Goal: Browse casually: Explore the website without a specific task or goal

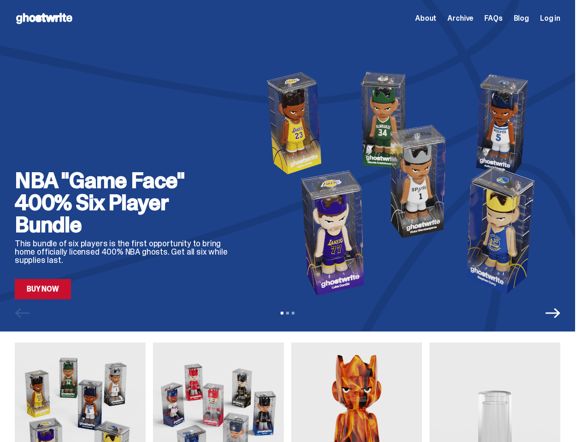
click at [291, 221] on img at bounding box center [406, 183] width 310 height 232
click at [291, 166] on img at bounding box center [406, 183] width 310 height 232
click at [560, 308] on icon "Next" at bounding box center [553, 313] width 15 height 10
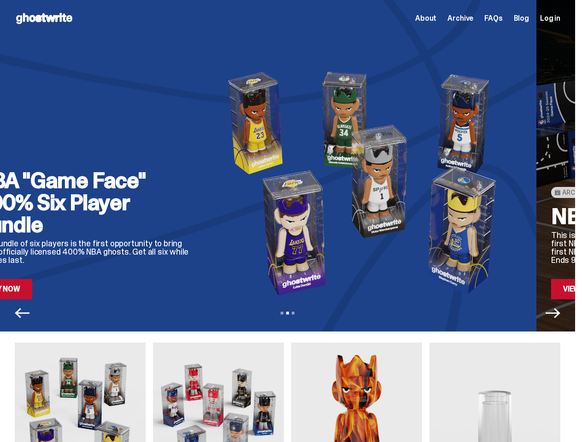
click at [289, 312] on button "View slide 2" at bounding box center [287, 313] width 3 height 3
